Goal: Information Seeking & Learning: Learn about a topic

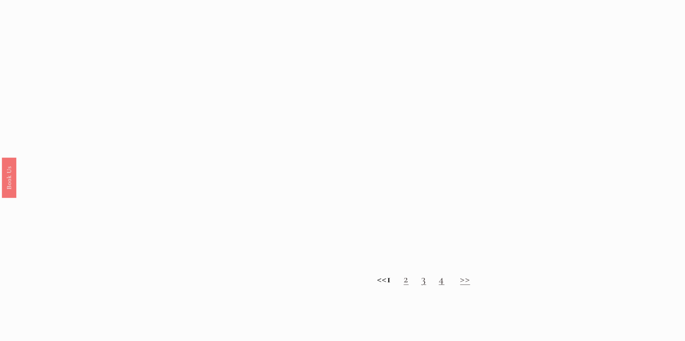
scroll to position [744, 0]
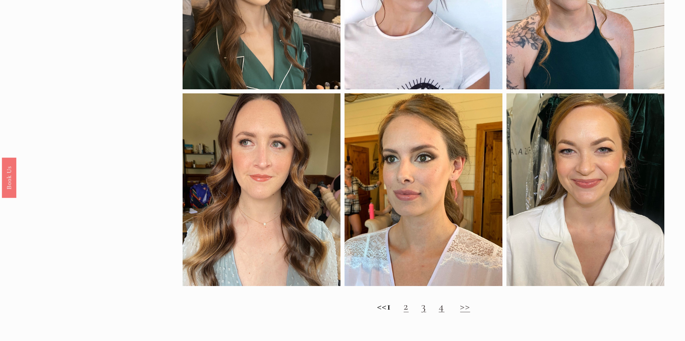
click at [408, 311] on h2 "<< 1 2 3 4 >>" at bounding box center [422, 305] width 481 height 13
click at [408, 313] on link "2" at bounding box center [405, 306] width 5 height 14
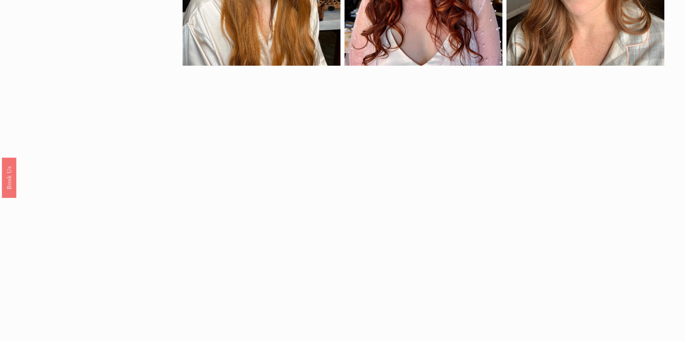
scroll to position [722, 0]
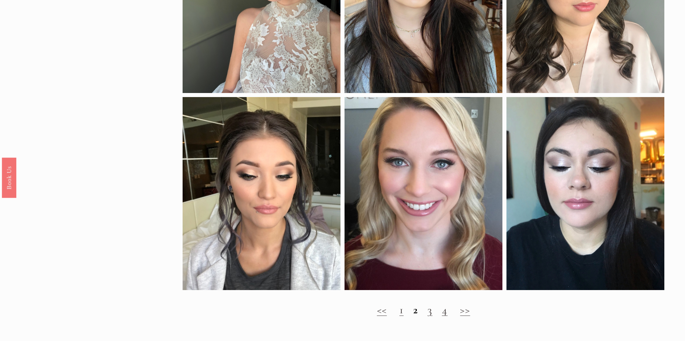
click at [431, 316] on link "3" at bounding box center [429, 310] width 5 height 14
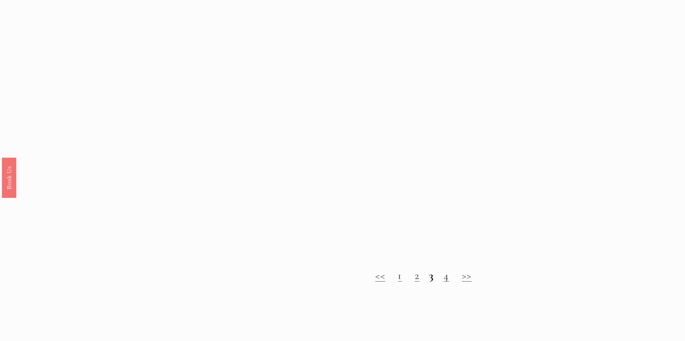
scroll to position [815, 0]
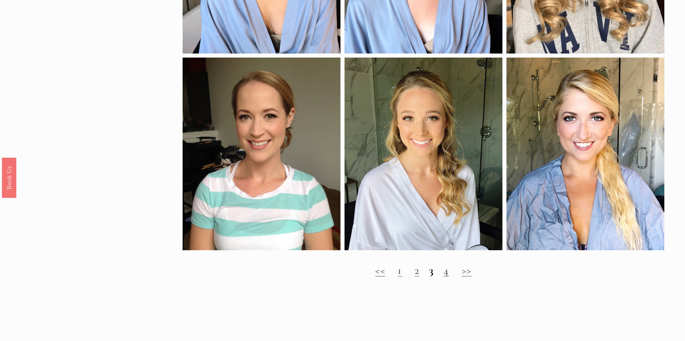
click at [445, 277] on link "4" at bounding box center [446, 270] width 6 height 14
